Goal: Information Seeking & Learning: Learn about a topic

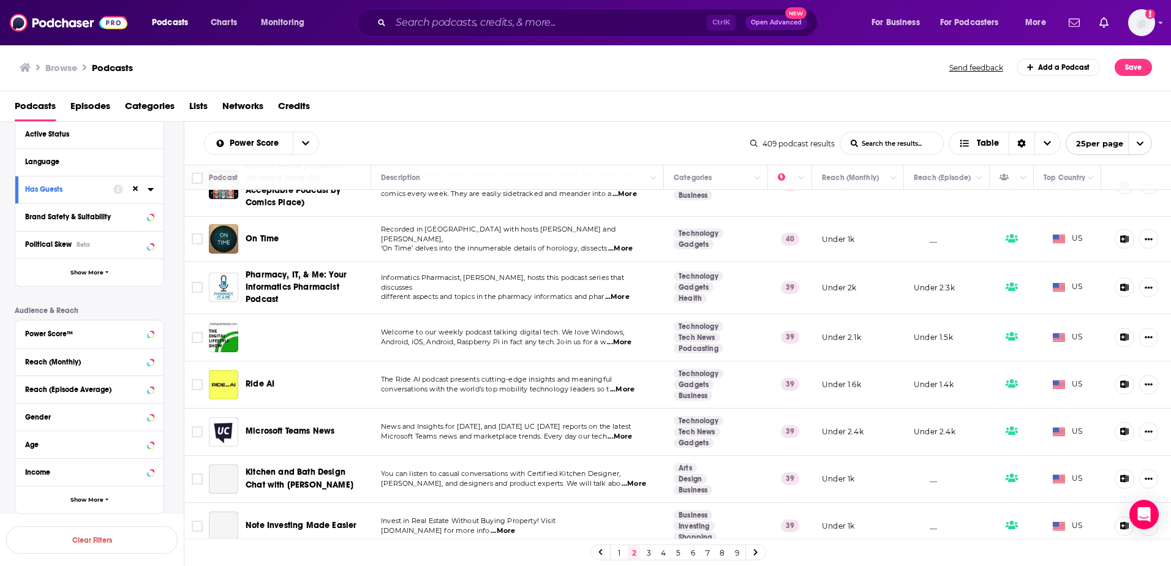
scroll to position [613, 0]
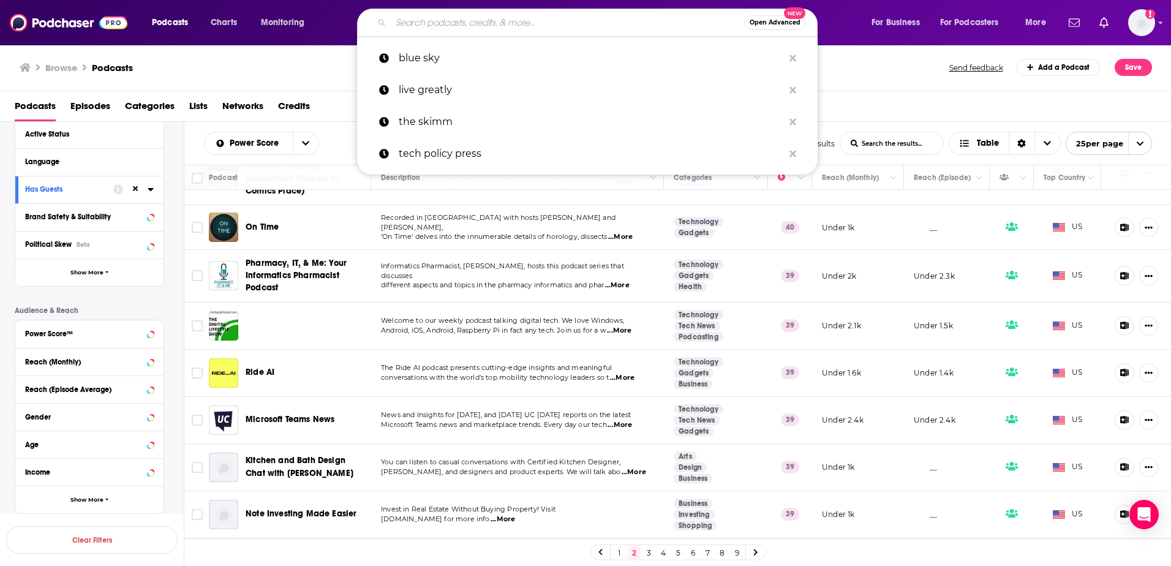
click at [447, 25] on input "Search podcasts, credits, & more..." at bounding box center [567, 23] width 353 height 20
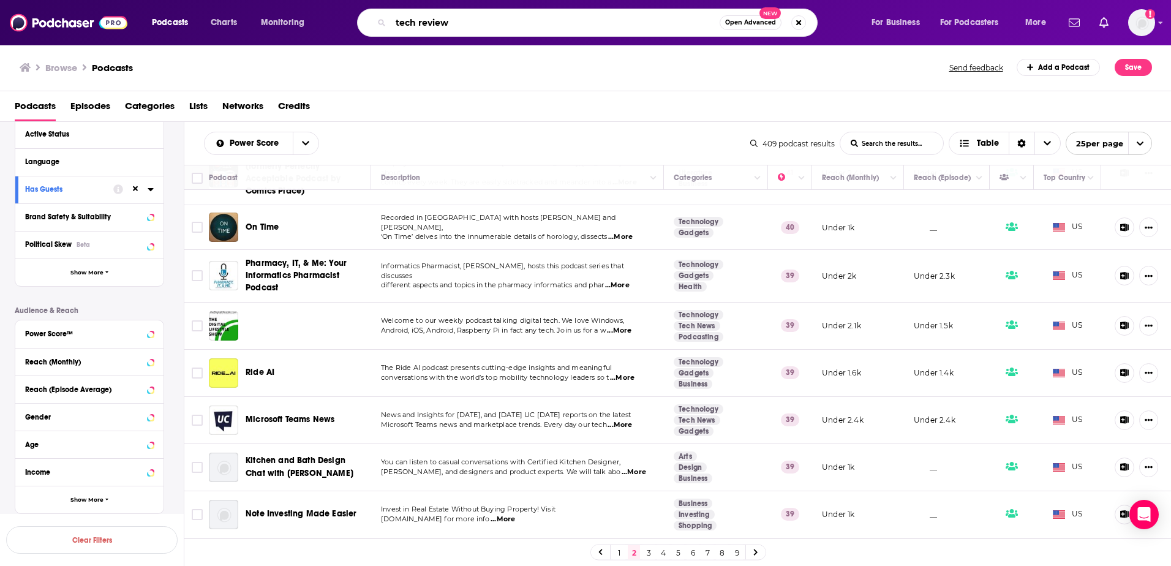
type input "tech reviews"
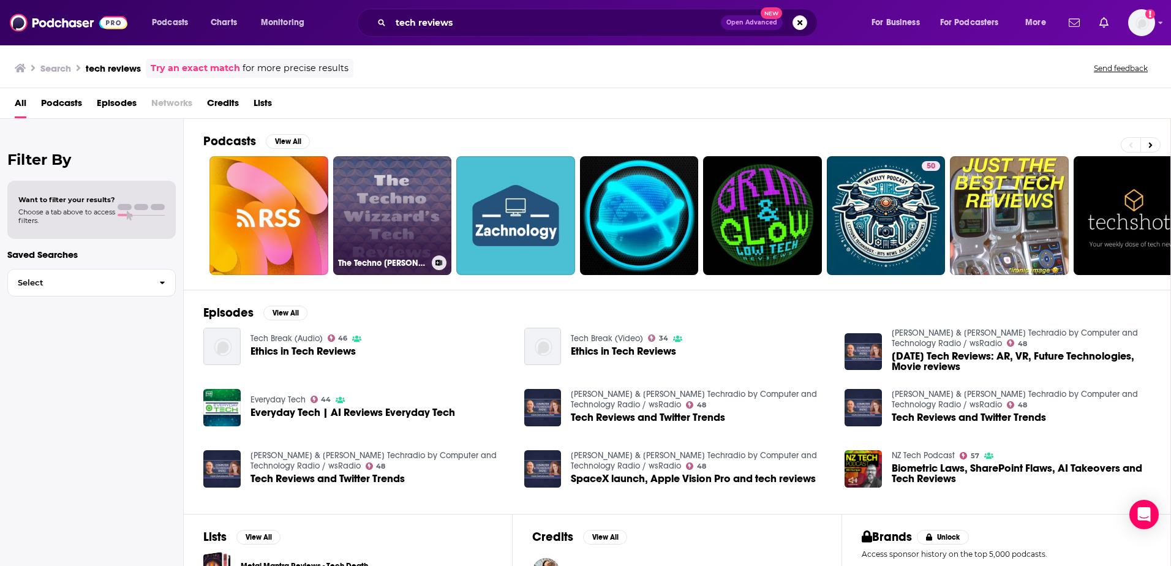
click at [384, 198] on link "The Techno Wizzard's Tech Reviews" at bounding box center [392, 215] width 119 height 119
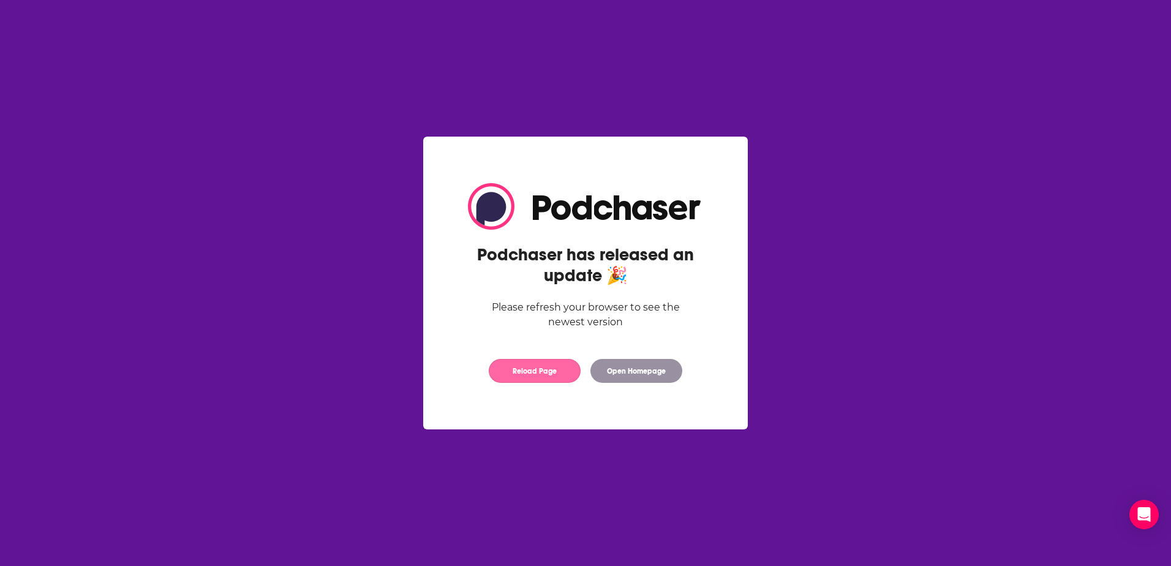
click at [531, 368] on button "Reload Page" at bounding box center [535, 371] width 92 height 24
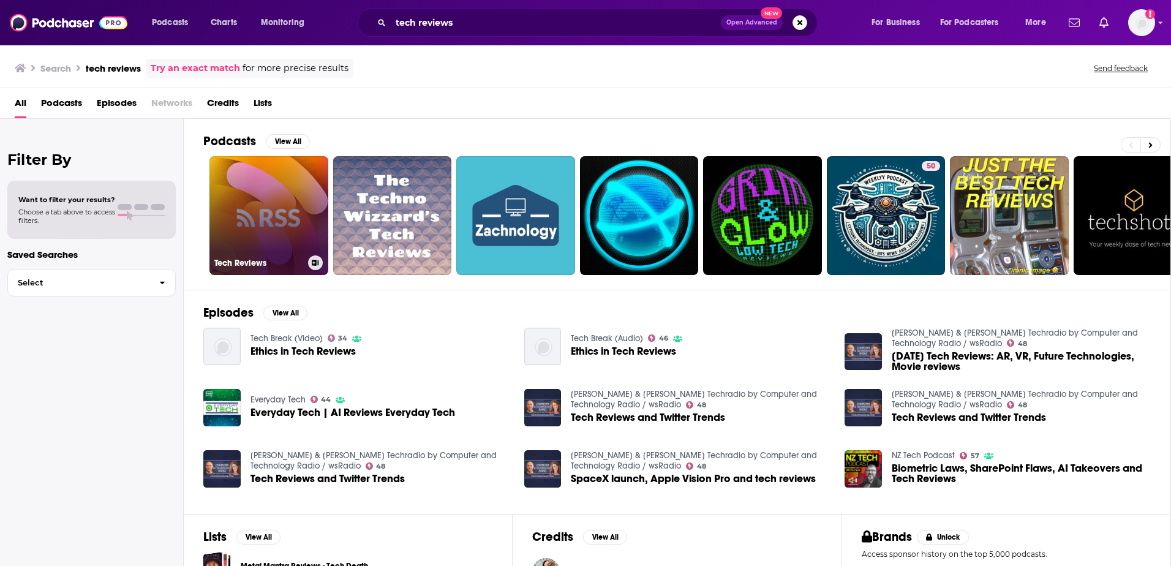
click at [271, 200] on link "Tech Reviews" at bounding box center [268, 215] width 119 height 119
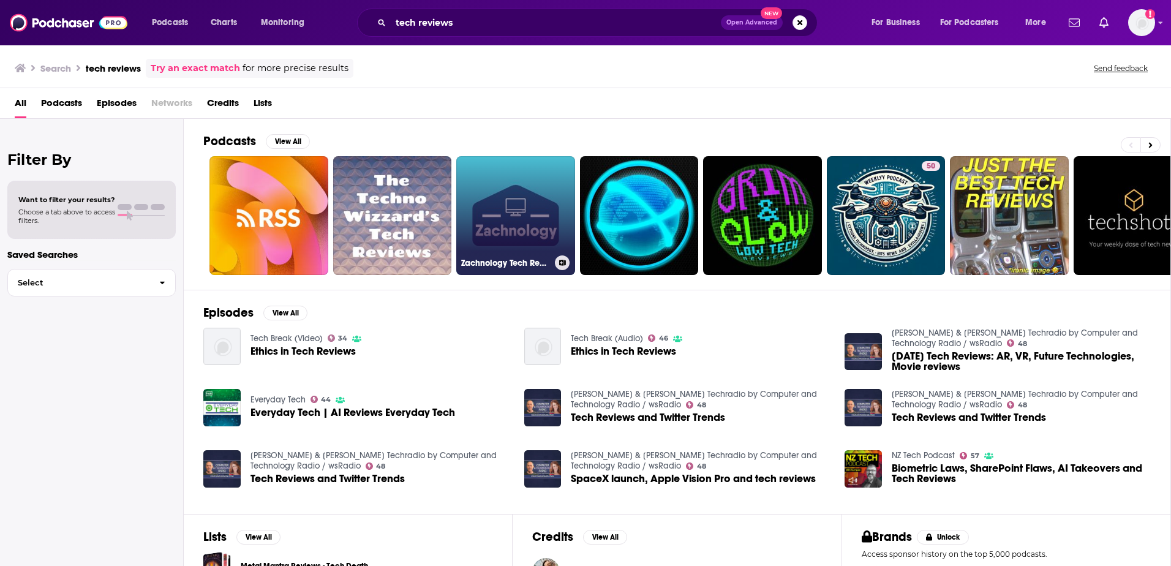
click at [515, 186] on link "Zachnology Tech Reviews" at bounding box center [515, 215] width 119 height 119
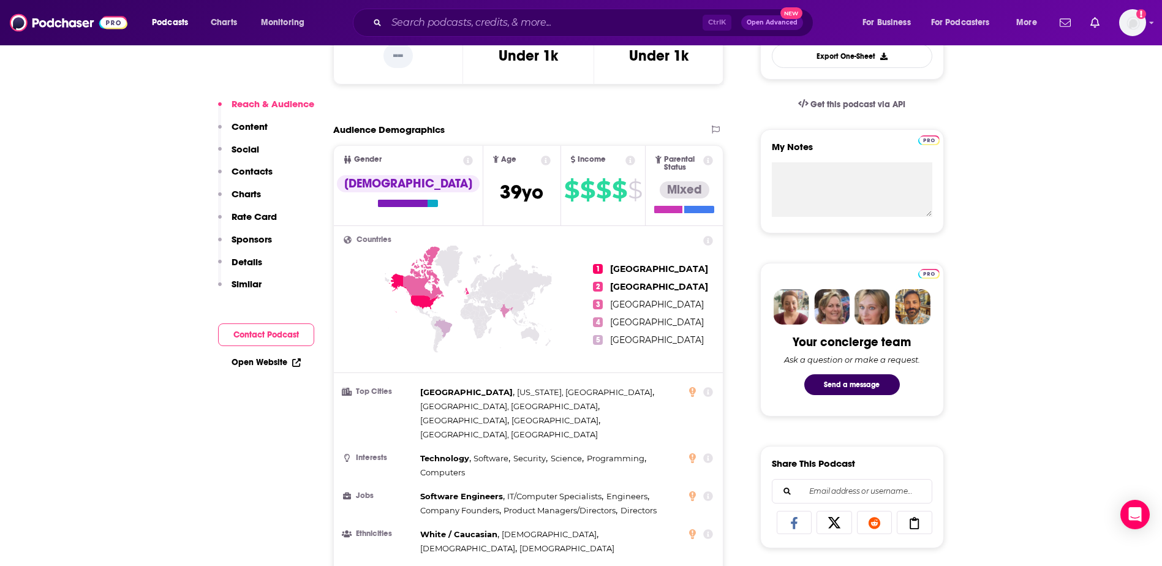
scroll to position [123, 0]
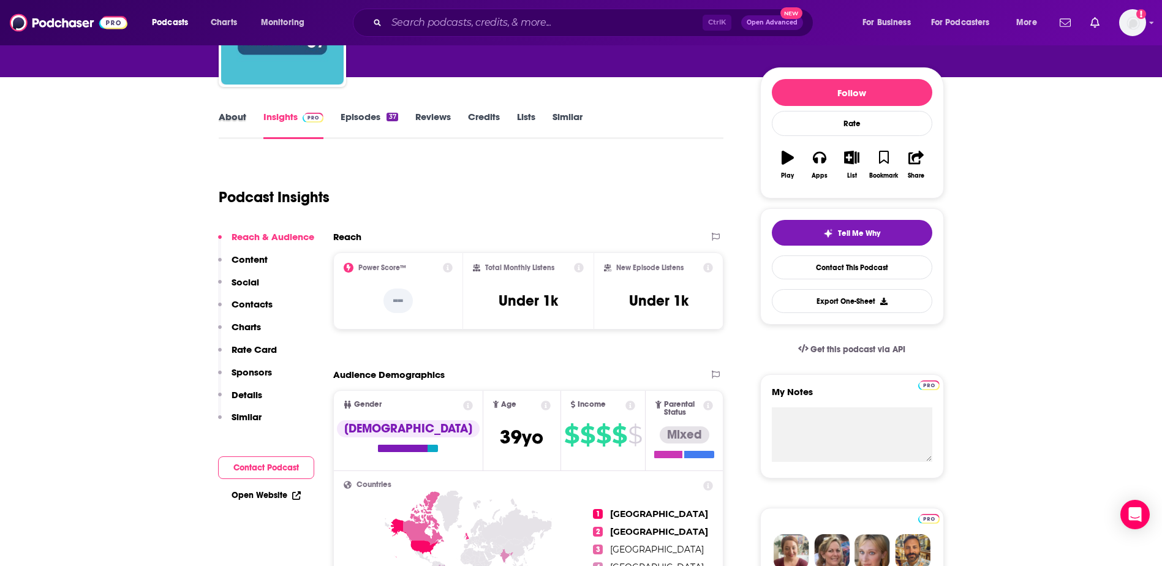
click at [254, 123] on div "About" at bounding box center [241, 125] width 45 height 28
click at [246, 119] on div "About" at bounding box center [241, 125] width 45 height 28
click at [239, 119] on link "About" at bounding box center [233, 125] width 28 height 28
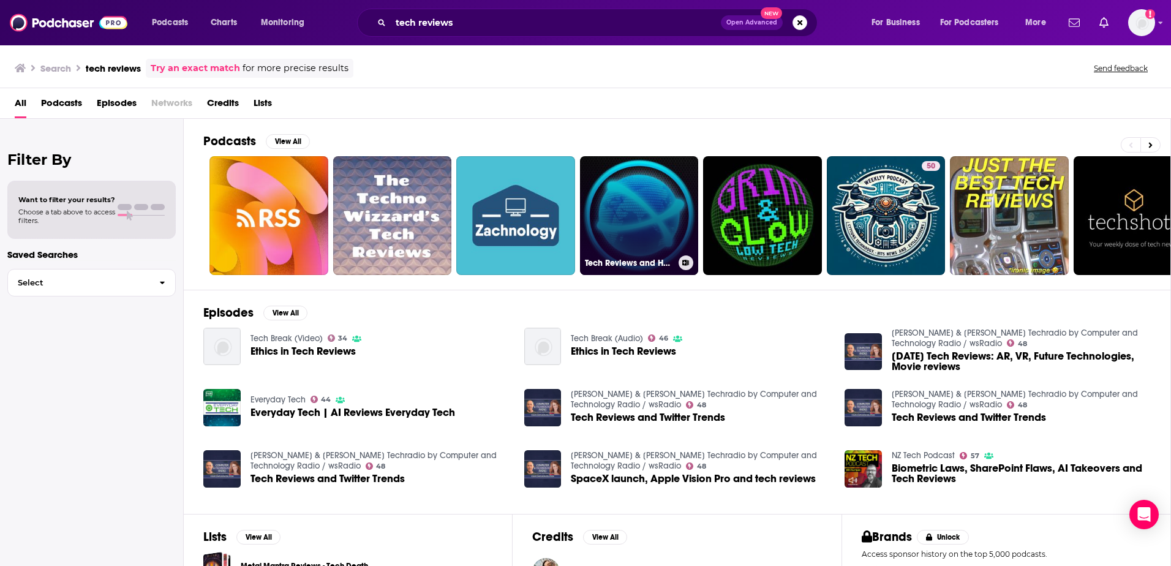
click at [613, 186] on link "Tech Reviews and Help" at bounding box center [639, 215] width 119 height 119
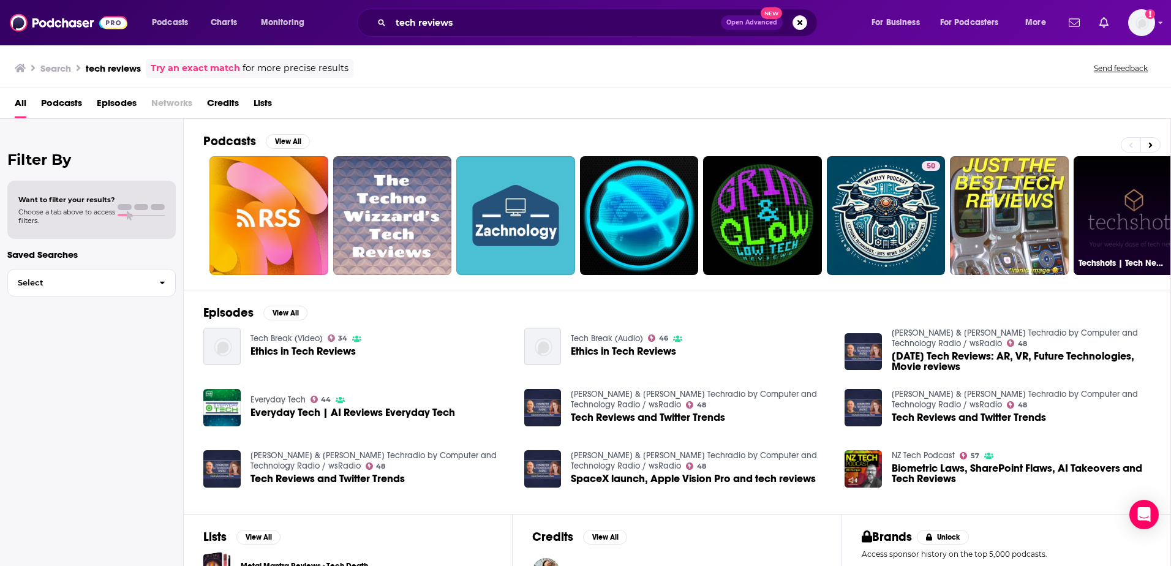
click at [1103, 203] on link "Techshots | Tech News and Reviews" at bounding box center [1133, 215] width 119 height 119
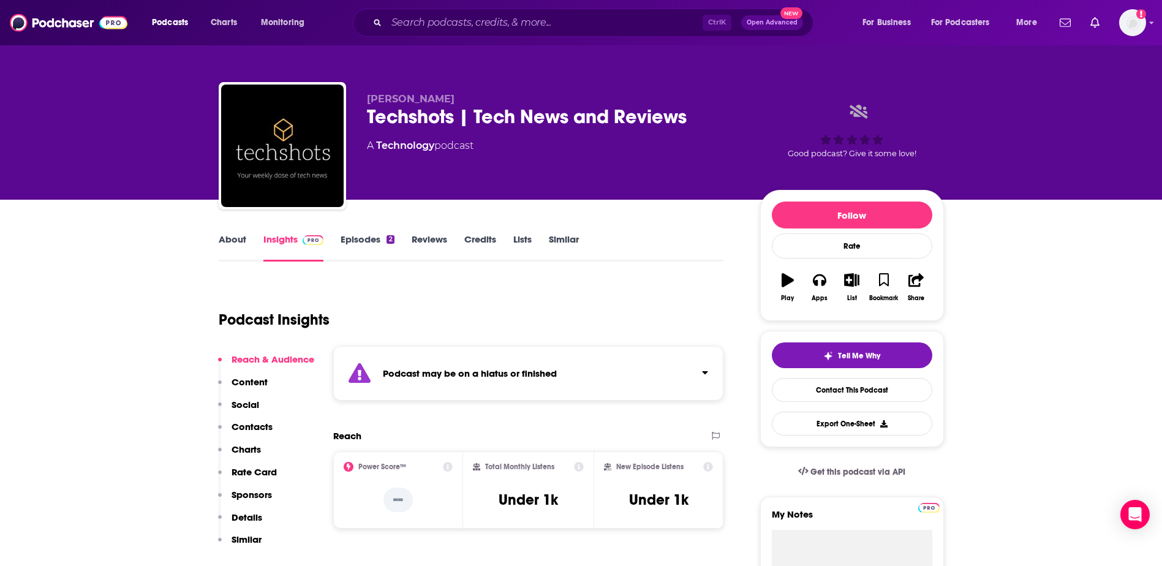
click at [482, 34] on div "Ctrl K Open Advanced New" at bounding box center [583, 23] width 461 height 28
click at [481, 29] on input "Search podcasts, credits, & more..." at bounding box center [544, 23] width 316 height 20
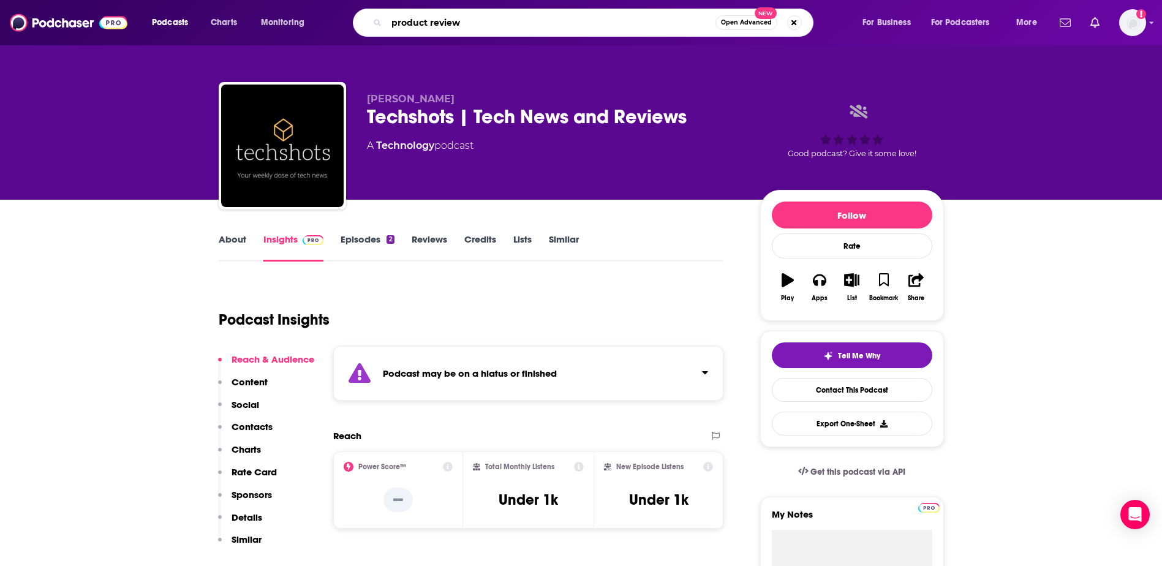
type input "product reviews"
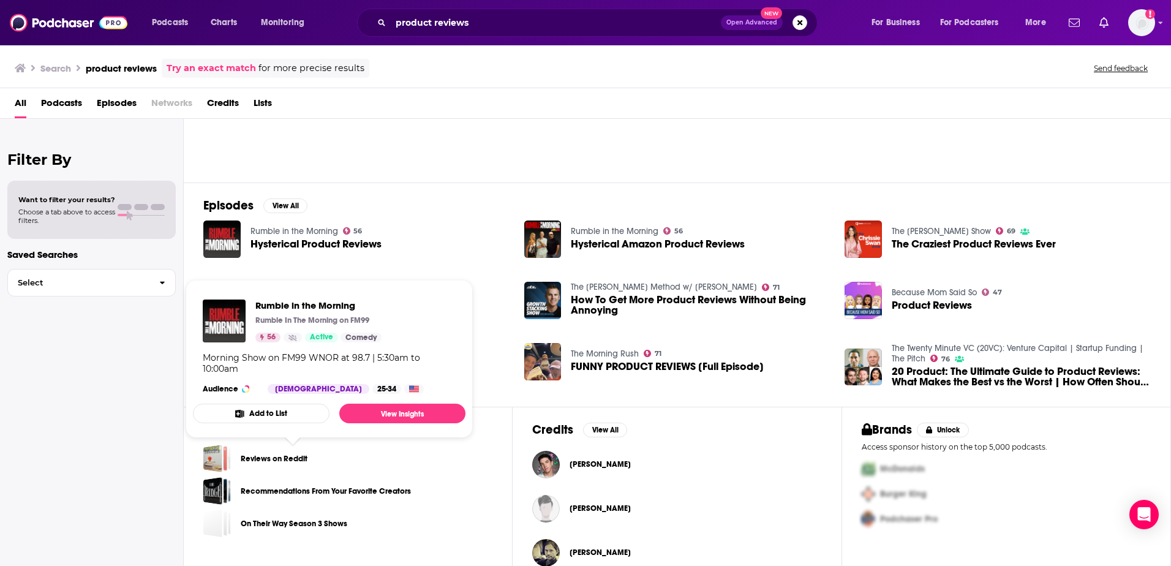
scroll to position [123, 0]
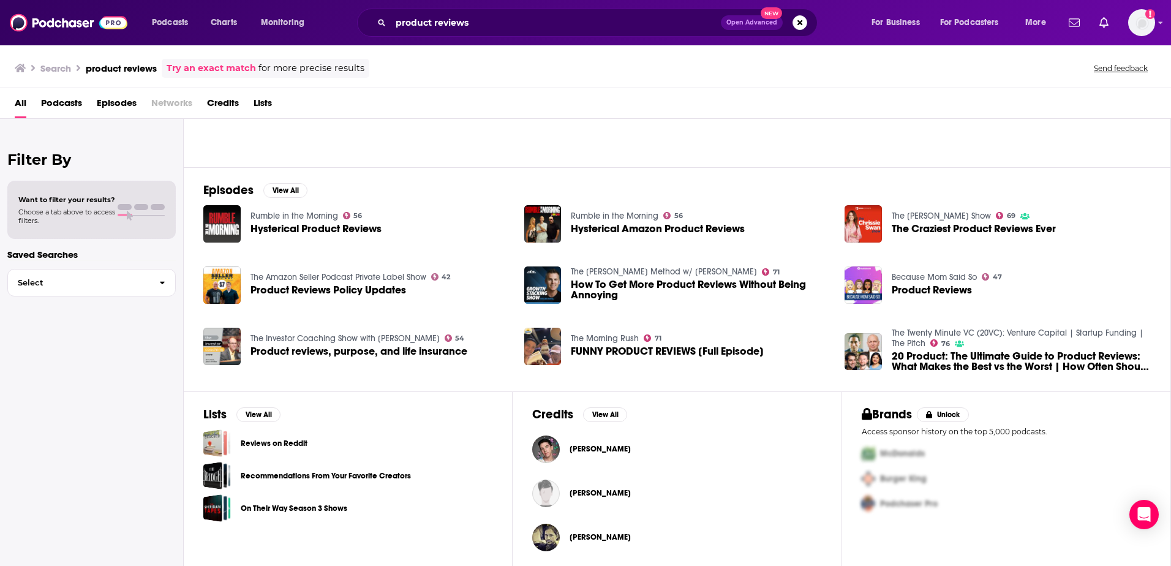
click at [69, 100] on span "Podcasts" at bounding box center [61, 105] width 41 height 25
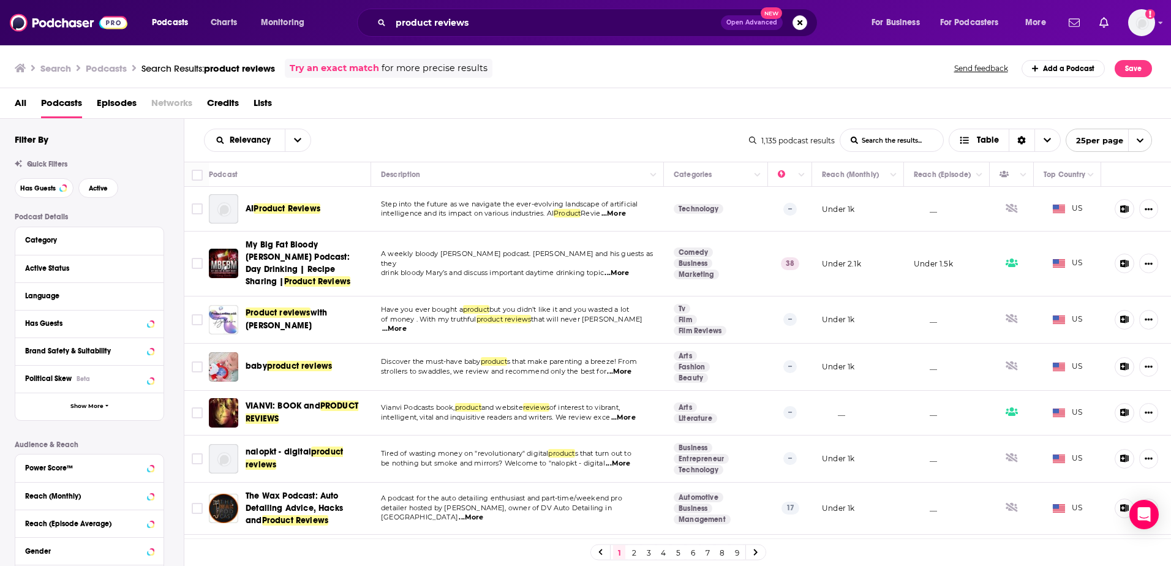
drag, startPoint x: 426, startPoint y: 34, endPoint x: 437, endPoint y: 31, distance: 11.6
click at [426, 34] on div "product reviews Open Advanced New" at bounding box center [587, 23] width 461 height 28
drag, startPoint x: 450, startPoint y: 26, endPoint x: 458, endPoint y: 25, distance: 8.8
click at [451, 26] on input "product reviews" at bounding box center [556, 23] width 330 height 20
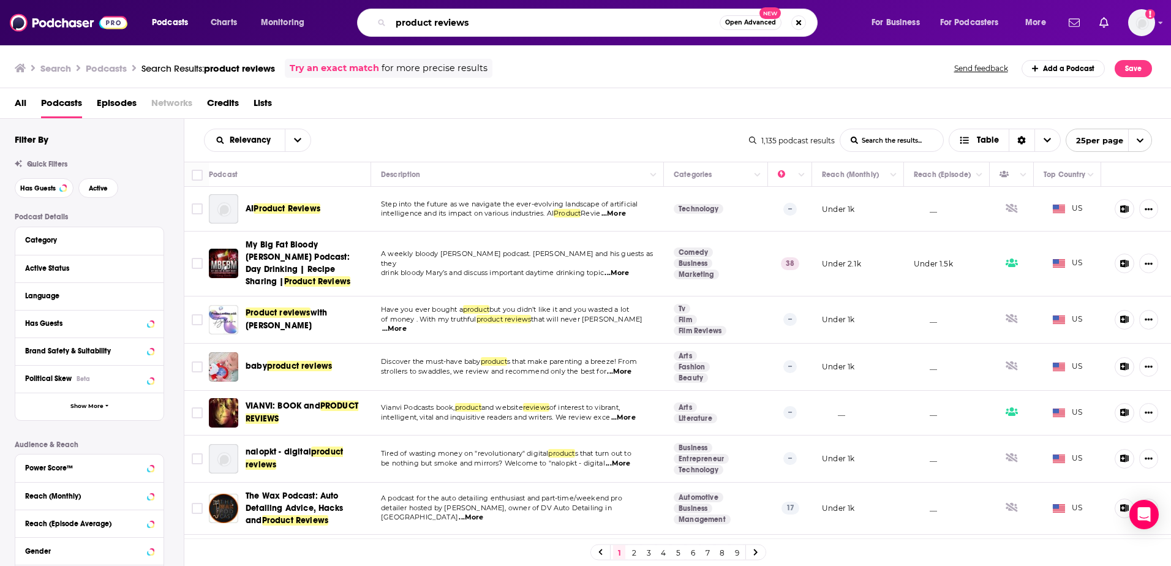
drag, startPoint x: 492, startPoint y: 21, endPoint x: 338, endPoint y: 21, distance: 154.4
click at [338, 21] on div "Podcasts Charts Monitoring product reviews Open Advanced New For Business For P…" at bounding box center [600, 23] width 914 height 28
type input "consumer products"
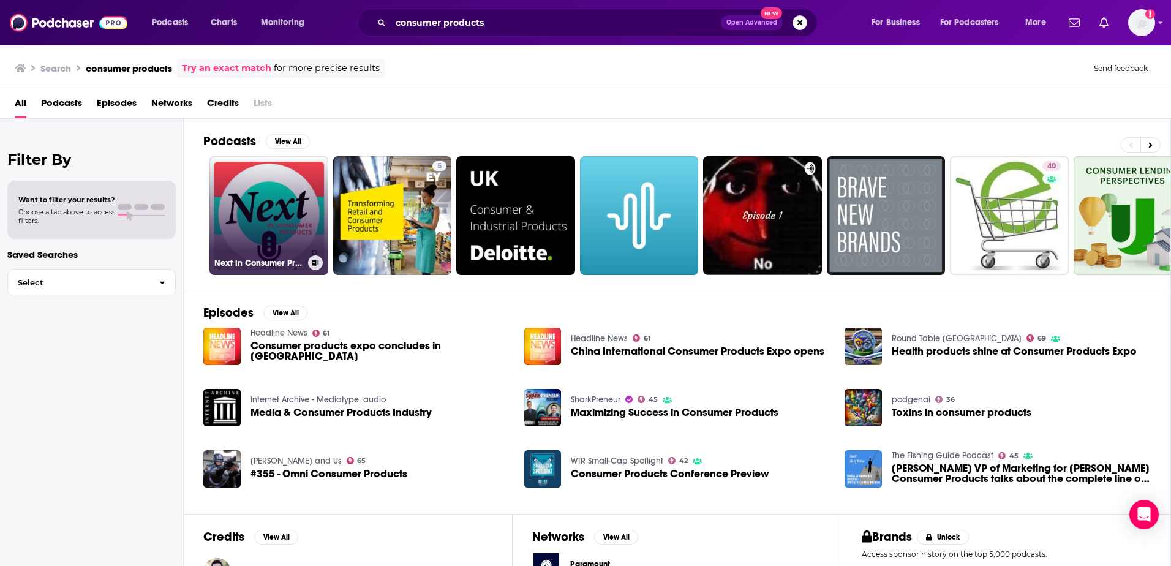
click at [284, 184] on link "Next in Consumer Products" at bounding box center [268, 215] width 119 height 119
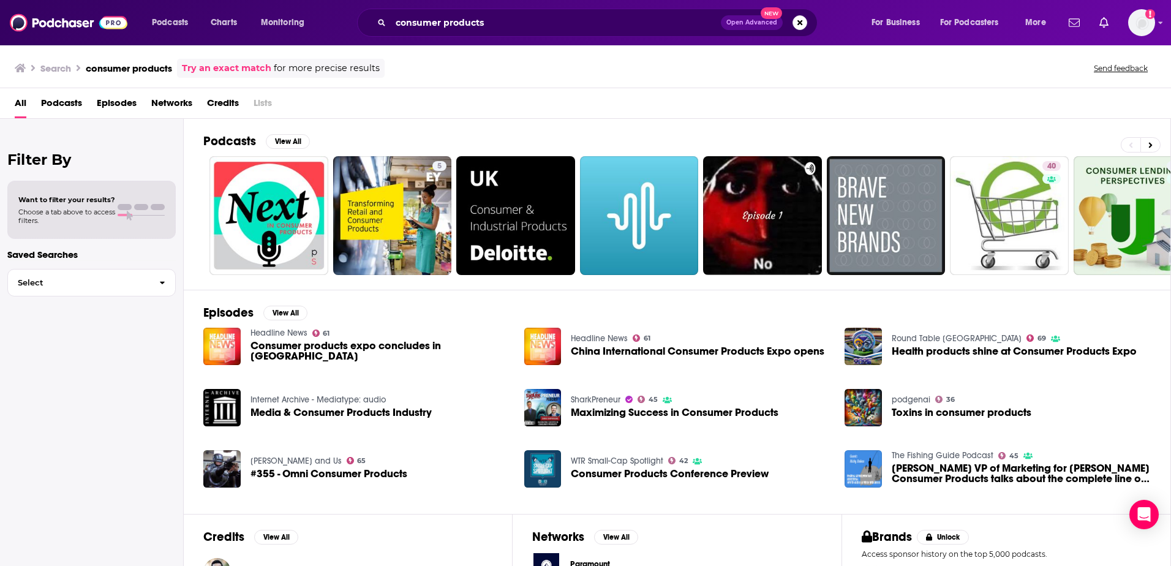
click at [55, 102] on span "Podcasts" at bounding box center [61, 105] width 41 height 25
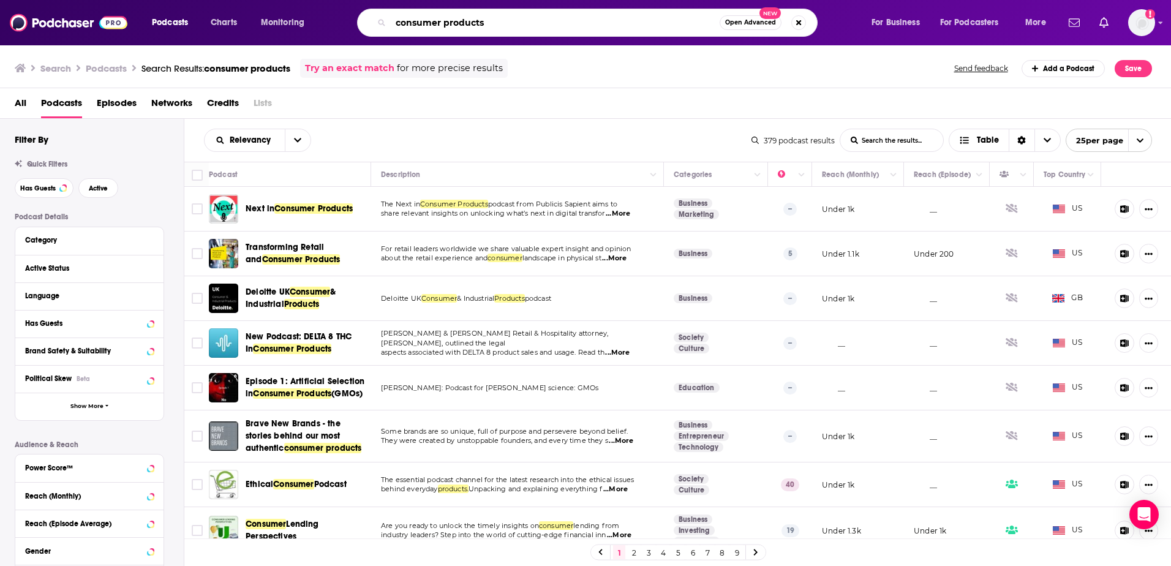
drag, startPoint x: 518, startPoint y: 21, endPoint x: 443, endPoint y: 18, distance: 74.8
click at [443, 18] on input "consumer products" at bounding box center [555, 23] width 329 height 20
type input "consumer tech"
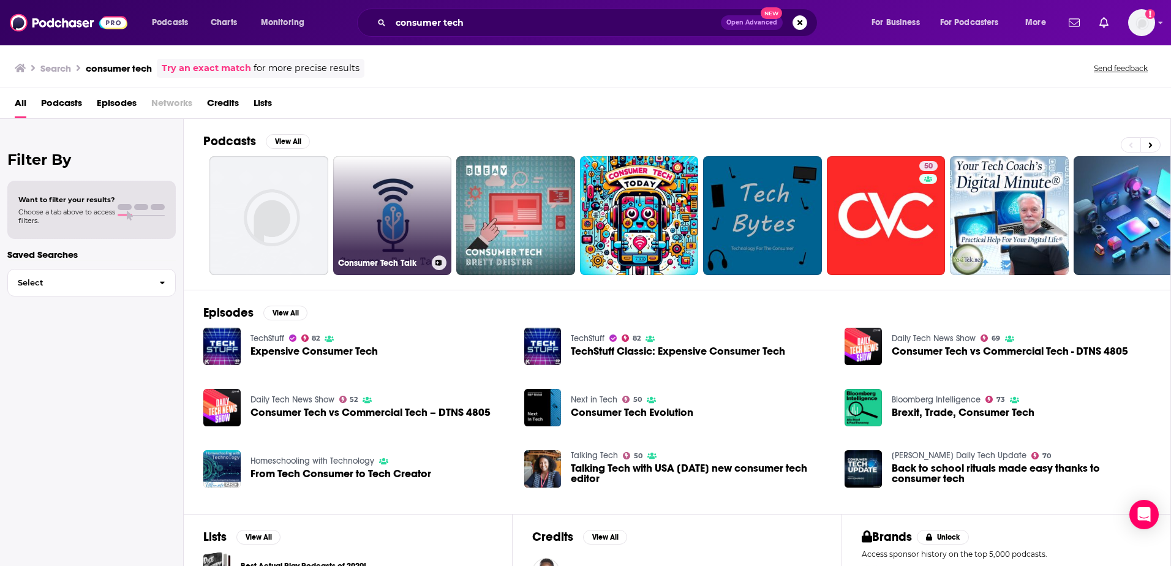
click at [400, 206] on link "Consumer Tech Talk" at bounding box center [392, 215] width 119 height 119
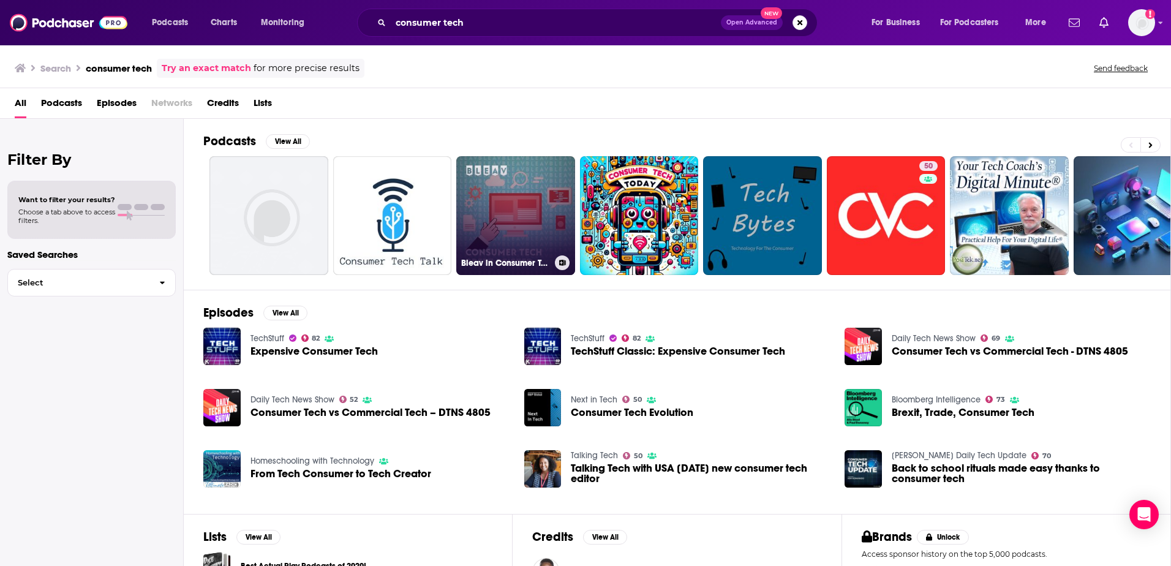
click at [517, 225] on link "Bleav in Consumer Tech" at bounding box center [515, 215] width 119 height 119
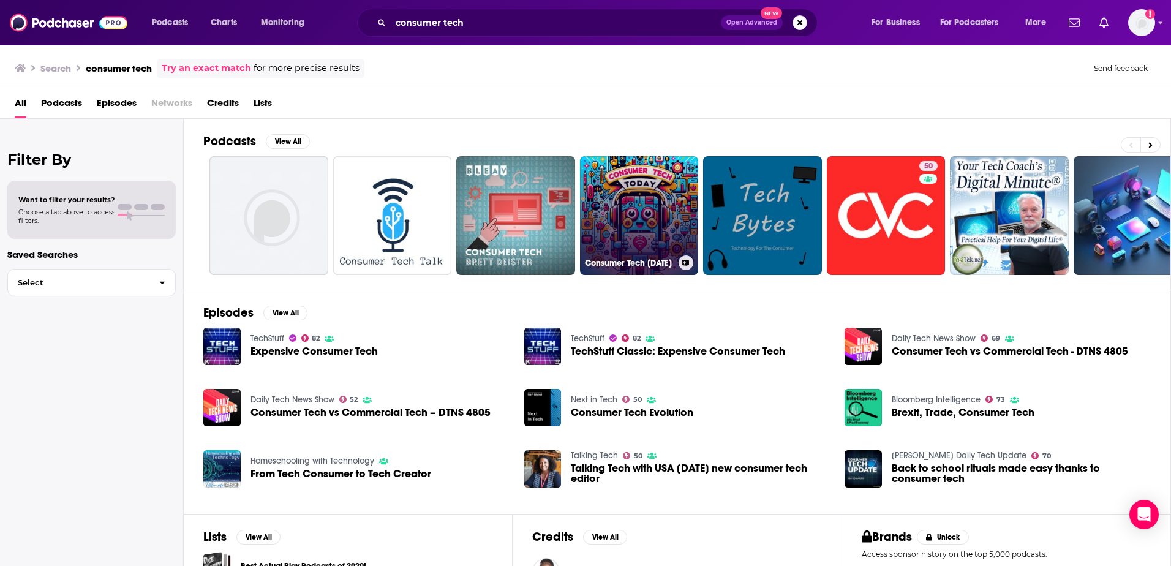
click at [606, 198] on link "Consumer Tech Today" at bounding box center [639, 215] width 119 height 119
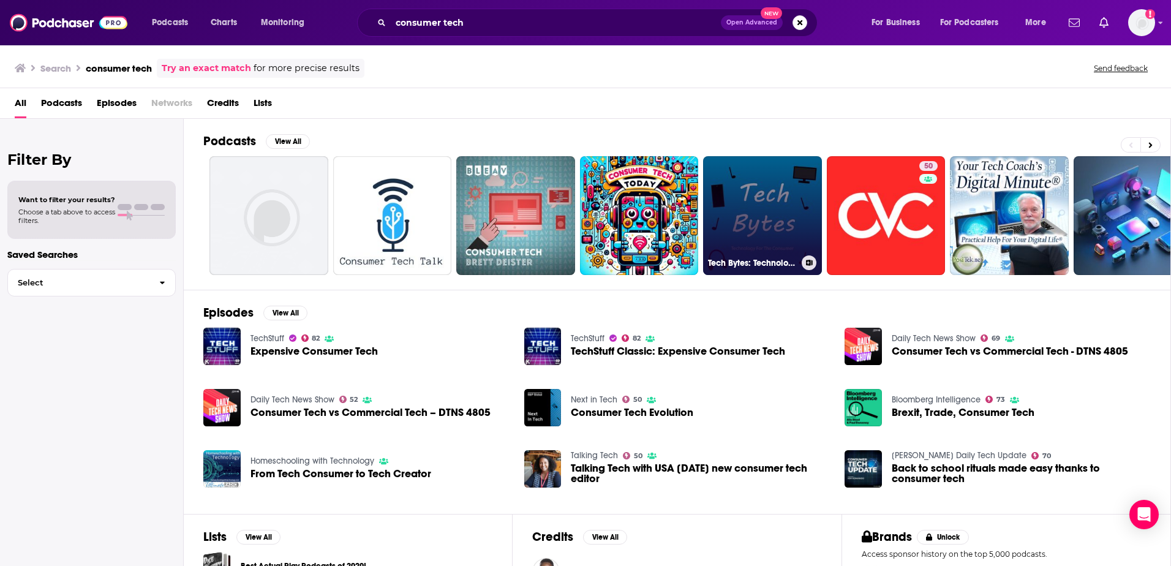
click at [775, 208] on link "Tech Bytes: Technology Explained in Consumer-Friendly Ways" at bounding box center [762, 215] width 119 height 119
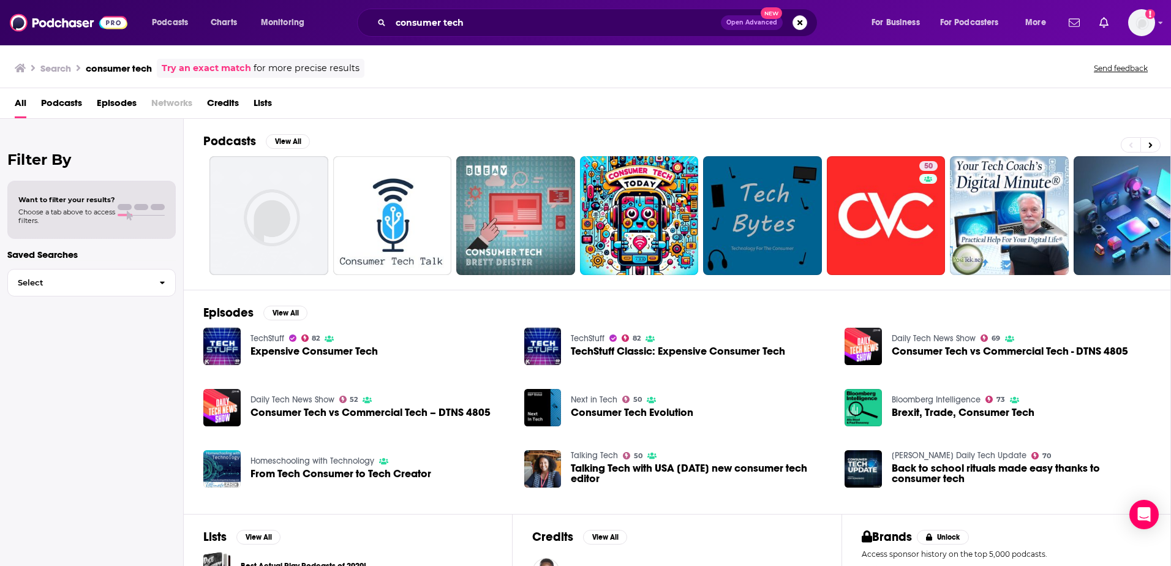
click at [62, 99] on span "Podcasts" at bounding box center [61, 105] width 41 height 25
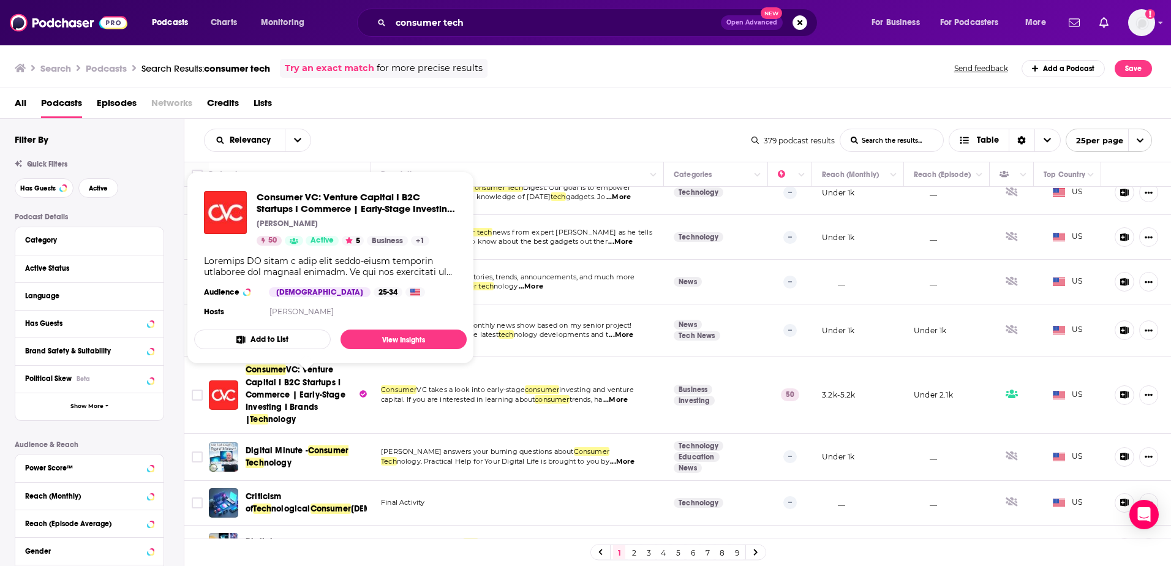
scroll to position [123, 0]
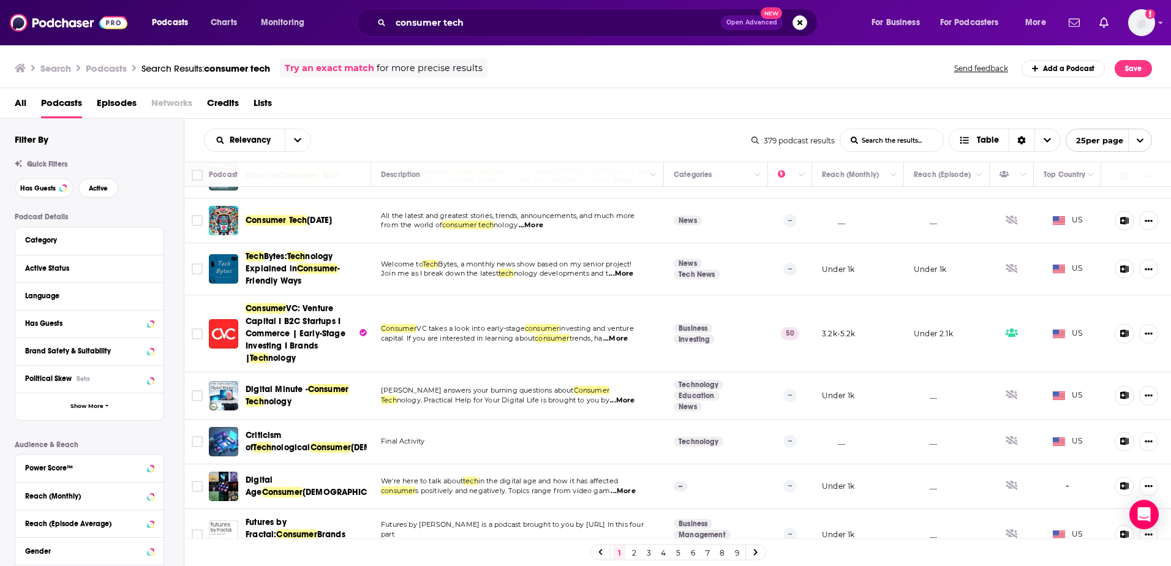
click at [451, 116] on div "All Podcasts Episodes Networks Credits Lists" at bounding box center [588, 105] width 1147 height 25
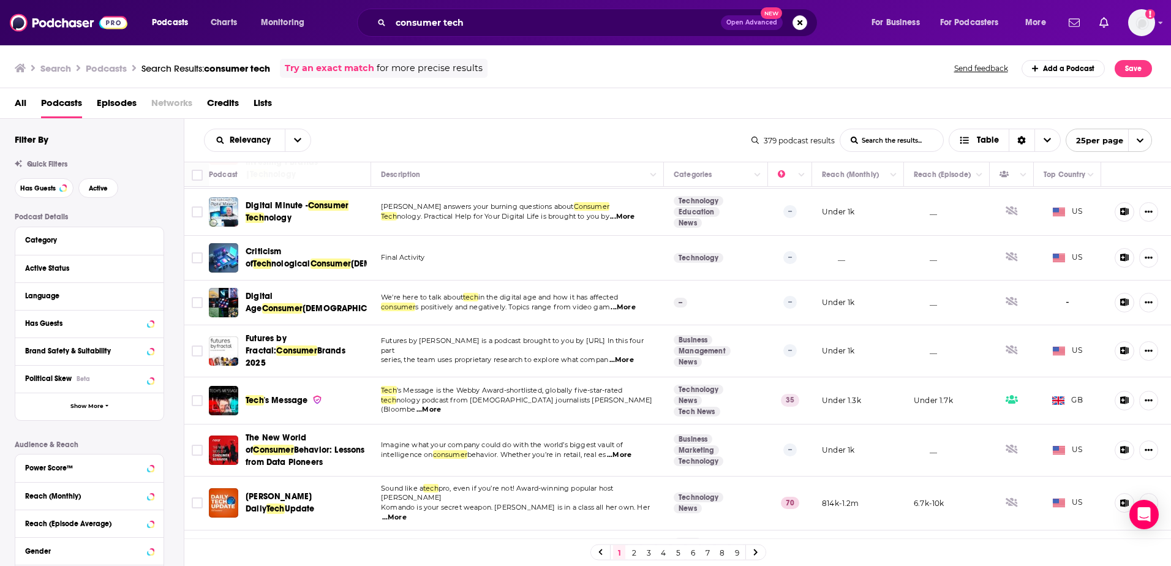
scroll to position [368, 0]
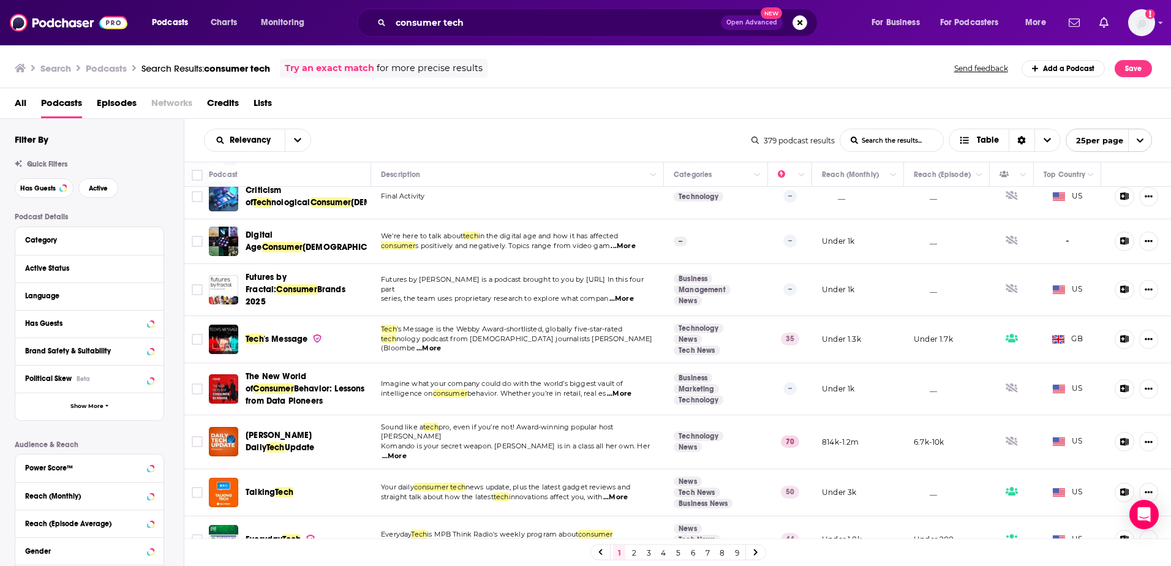
click at [407, 451] on span "...More" at bounding box center [394, 456] width 25 height 10
drag, startPoint x: 739, startPoint y: 266, endPoint x: 749, endPoint y: 278, distance: 15.7
click at [628, 492] on span "...More" at bounding box center [615, 497] width 25 height 10
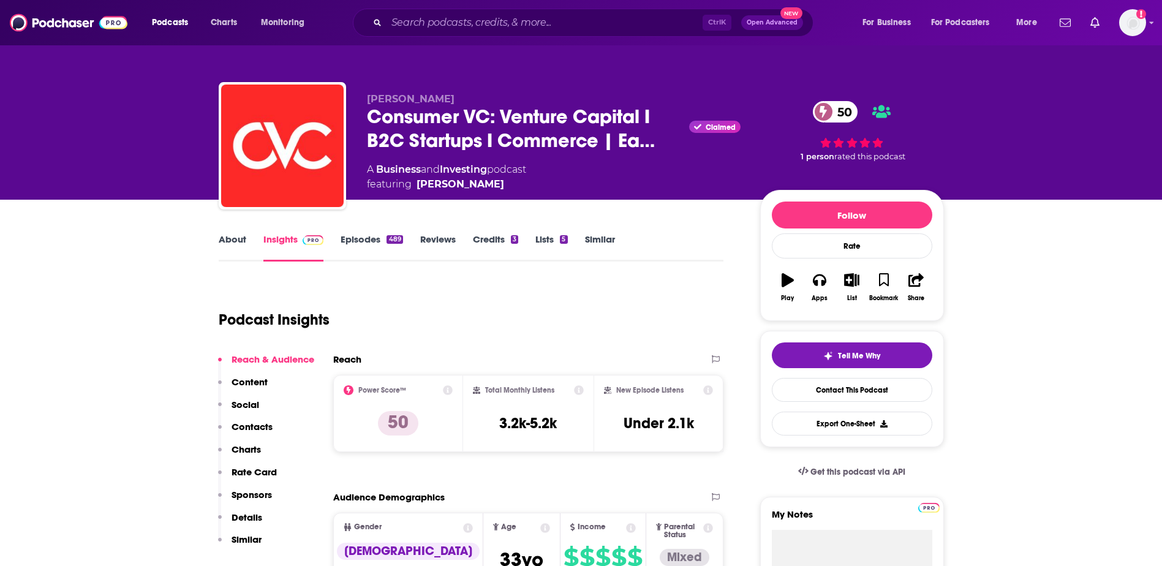
click at [242, 244] on link "About" at bounding box center [233, 247] width 28 height 28
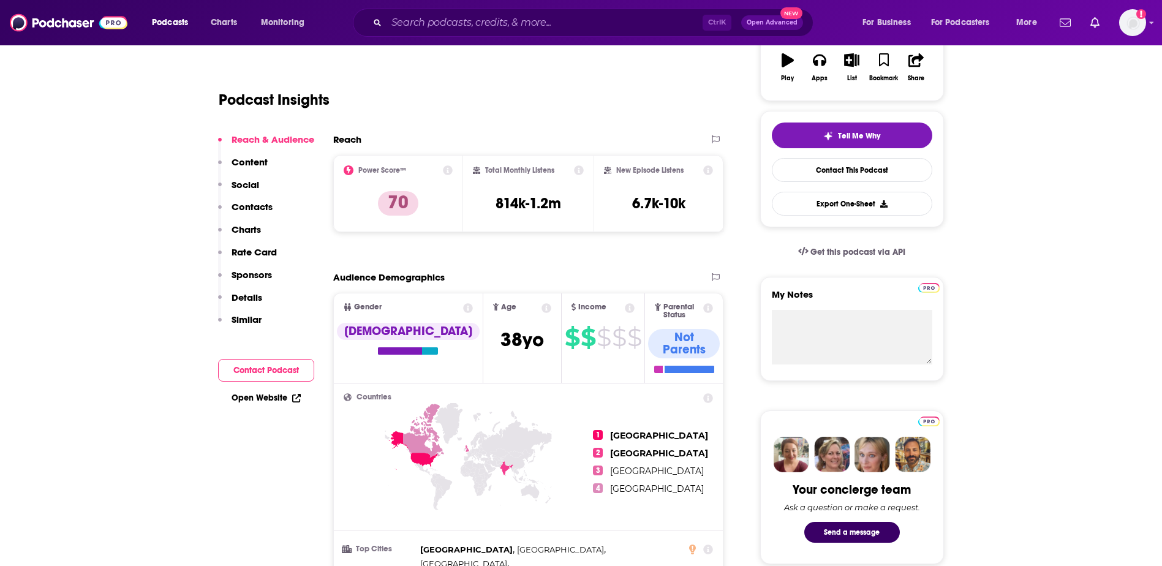
scroll to position [123, 0]
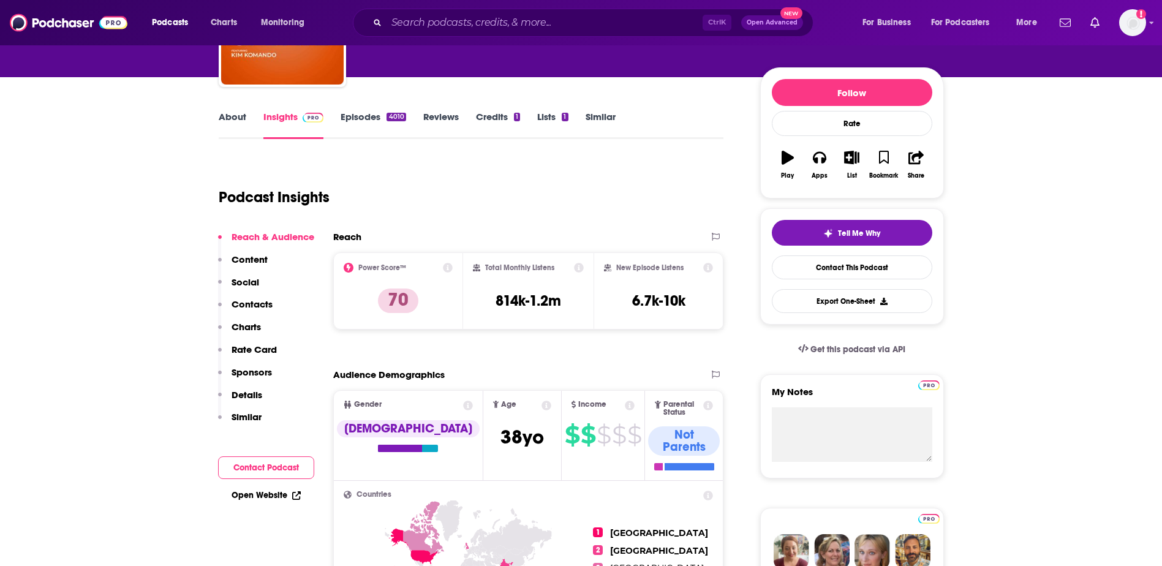
click at [233, 121] on link "About" at bounding box center [233, 125] width 28 height 28
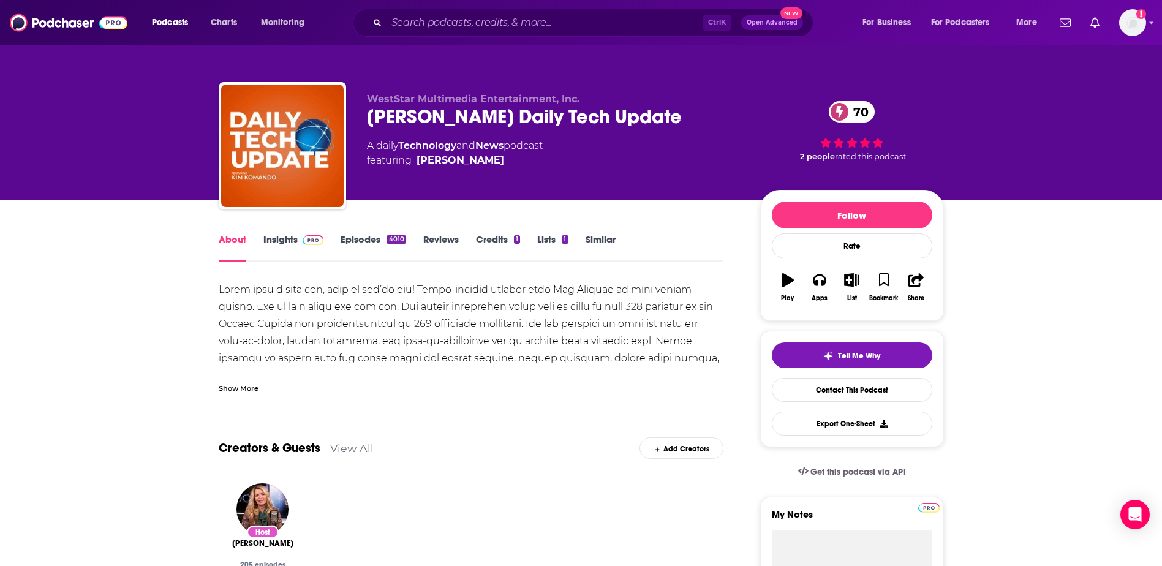
click at [287, 241] on link "Insights" at bounding box center [293, 247] width 61 height 28
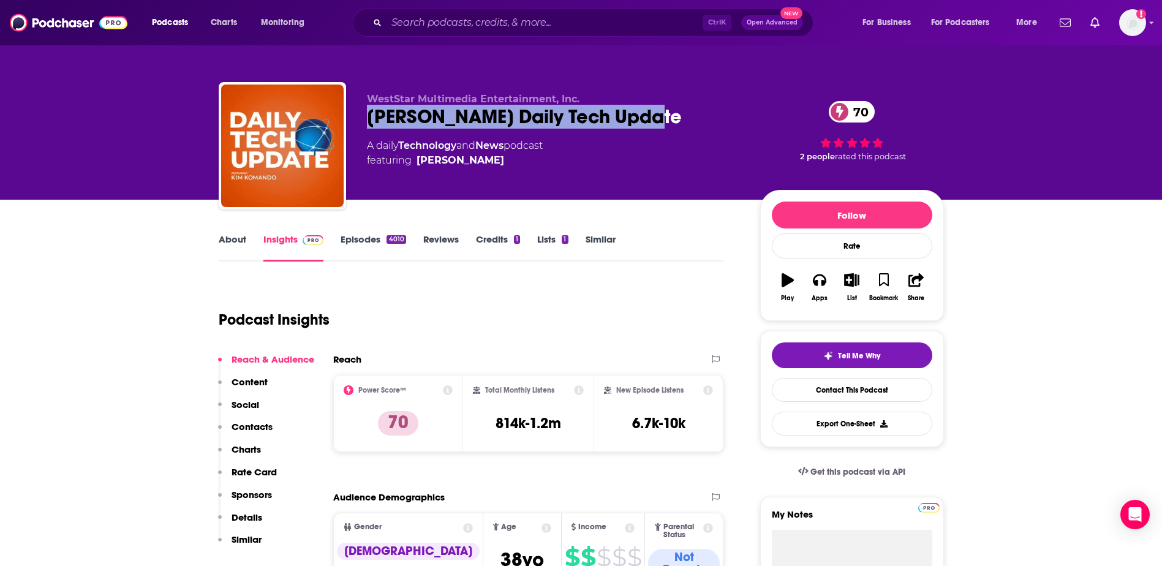
drag, startPoint x: 676, startPoint y: 123, endPoint x: 362, endPoint y: 113, distance: 313.8
click at [362, 113] on div "WestStar Multimedia Entertainment, Inc. Kim Komando Daily Tech Update 70 A dail…" at bounding box center [581, 148] width 725 height 132
copy h2 "Kim Komando Daily Tech Update"
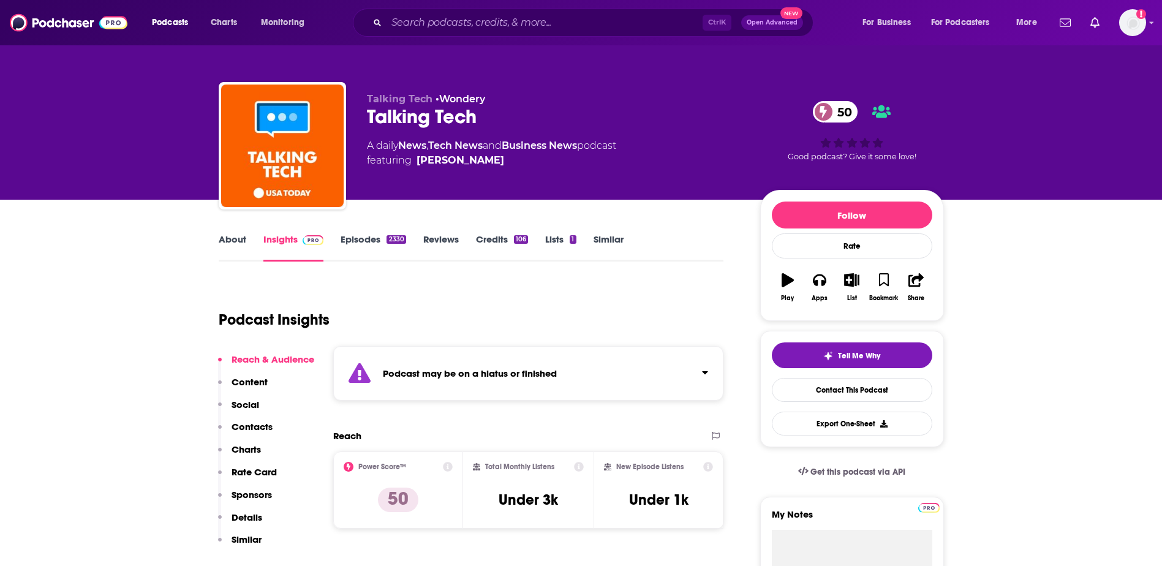
click at [227, 244] on link "About" at bounding box center [233, 247] width 28 height 28
